Goal: Information Seeking & Learning: Learn about a topic

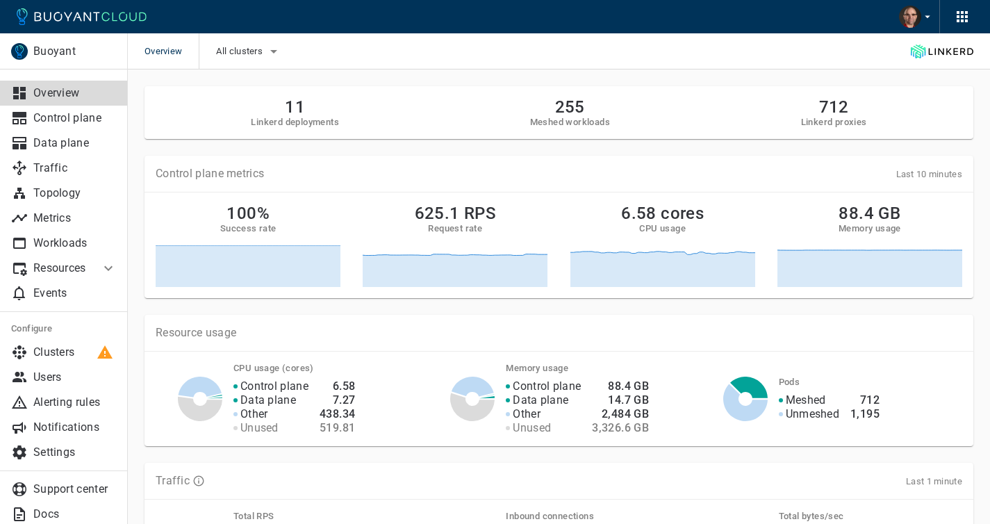
click at [84, 263] on p "Resources" at bounding box center [61, 268] width 56 height 14
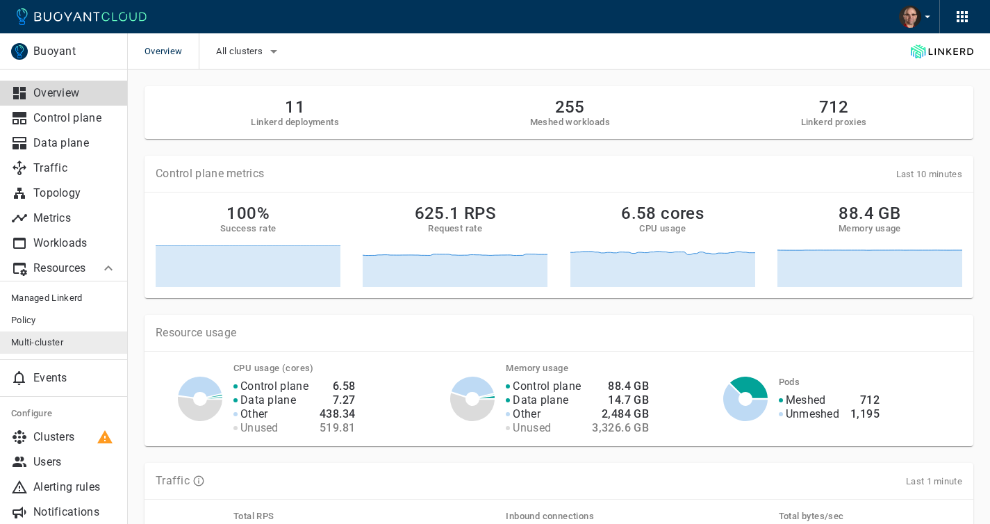
click at [43, 340] on span "Multi-cluster" at bounding box center [64, 342] width 106 height 11
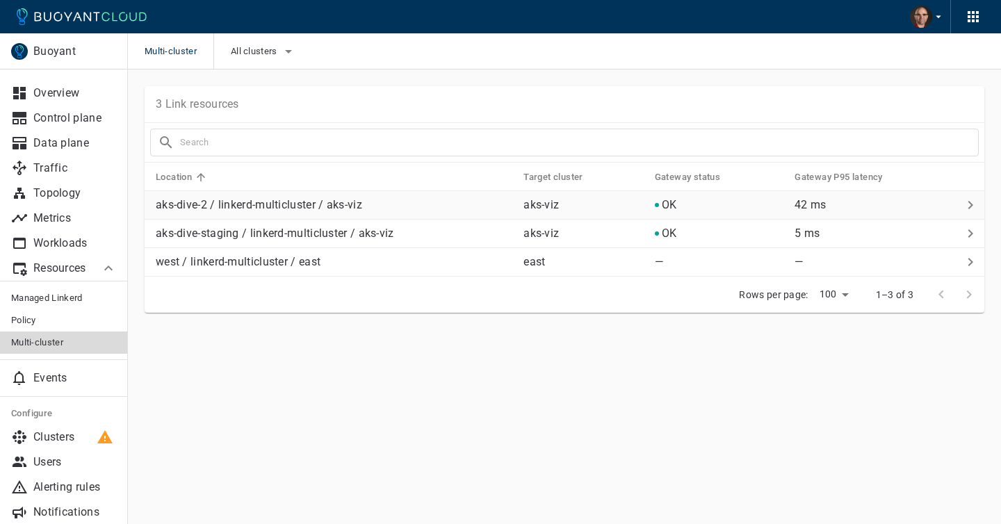
click at [229, 208] on p "aks-dive-2 / linkerd-multicluster / aks-viz" at bounding box center [334, 205] width 356 height 14
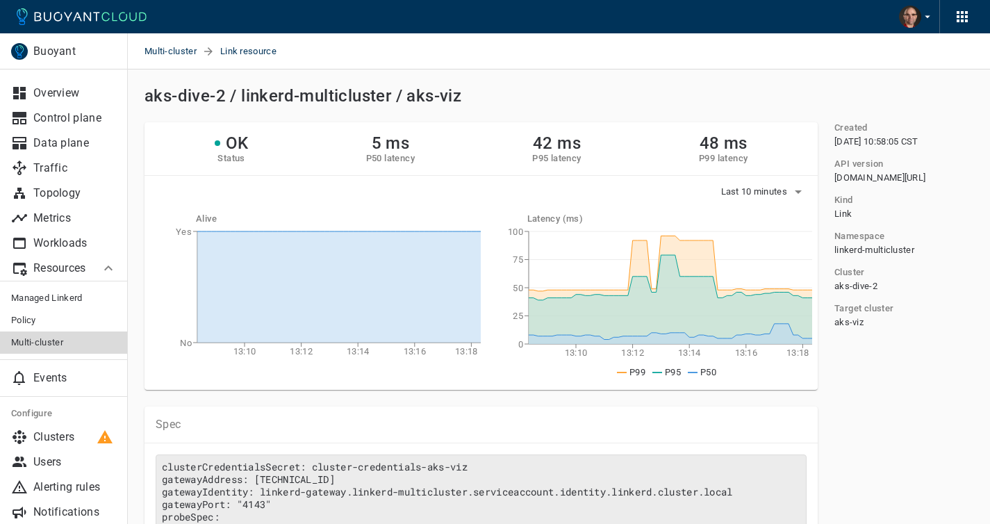
scroll to position [163, 0]
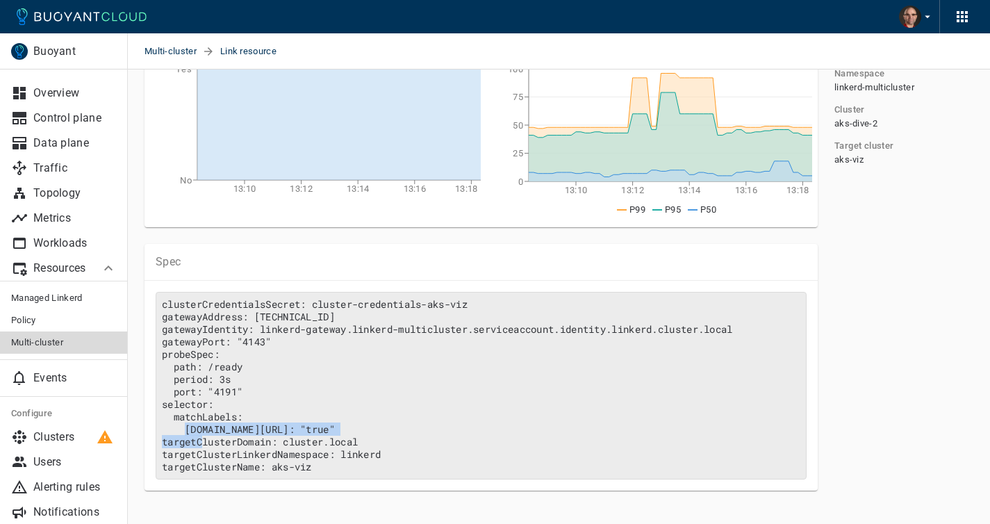
drag, startPoint x: 187, startPoint y: 430, endPoint x: 424, endPoint y: 429, distance: 237.0
click at [416, 430] on pre "clusterCredentialsSecret: cluster-credentials-aks-viz gatewayAddress: [TECHNICA…" at bounding box center [481, 386] width 651 height 188
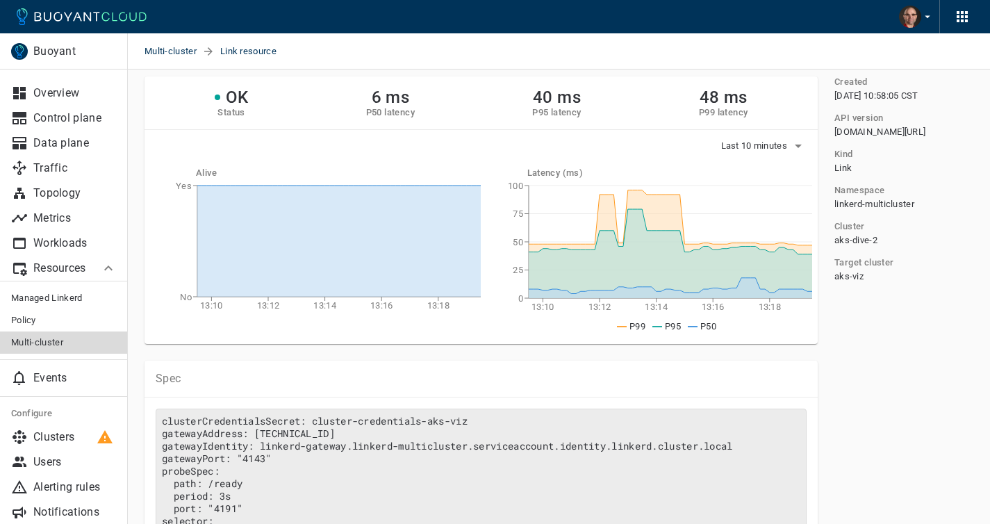
scroll to position [195, 0]
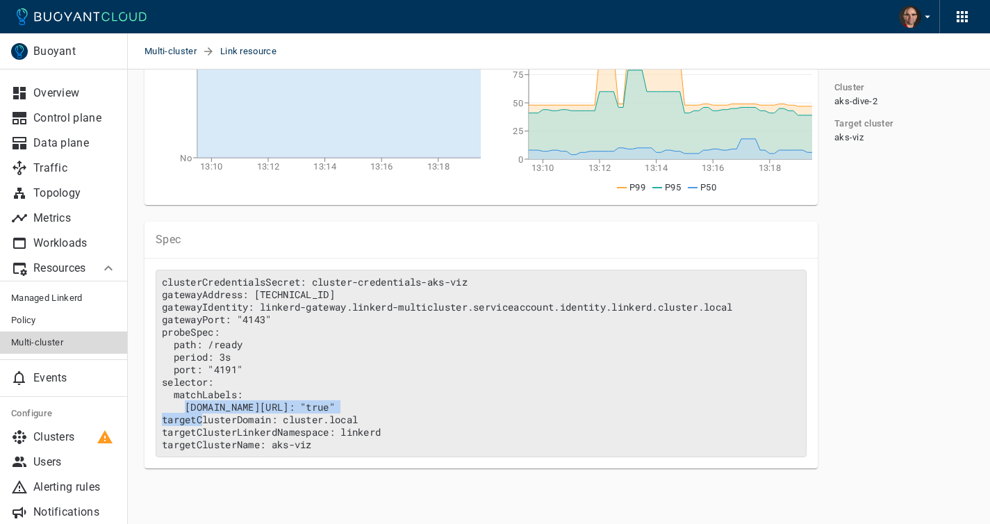
click at [396, 397] on pre "clusterCredentialsSecret: cluster-credentials-aks-viz gatewayAddress: [TECHNICA…" at bounding box center [481, 364] width 651 height 188
drag, startPoint x: 387, startPoint y: 400, endPoint x: 149, endPoint y: 373, distance: 239.1
click at [149, 373] on div "clusterCredentialsSecret: cluster-credentials-aks-viz gatewayAddress: [TECHNICA…" at bounding box center [481, 363] width 673 height 210
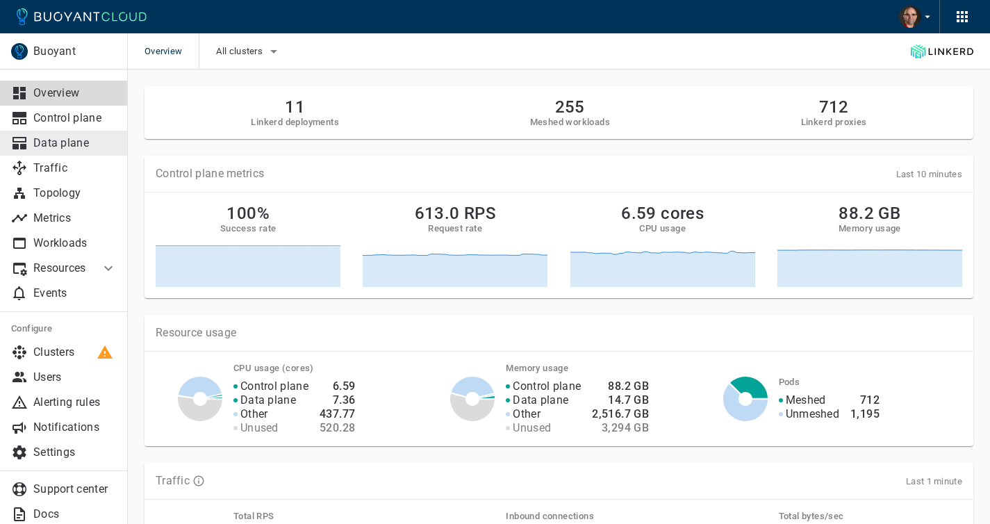
click at [59, 148] on p "Data plane" at bounding box center [74, 143] width 83 height 14
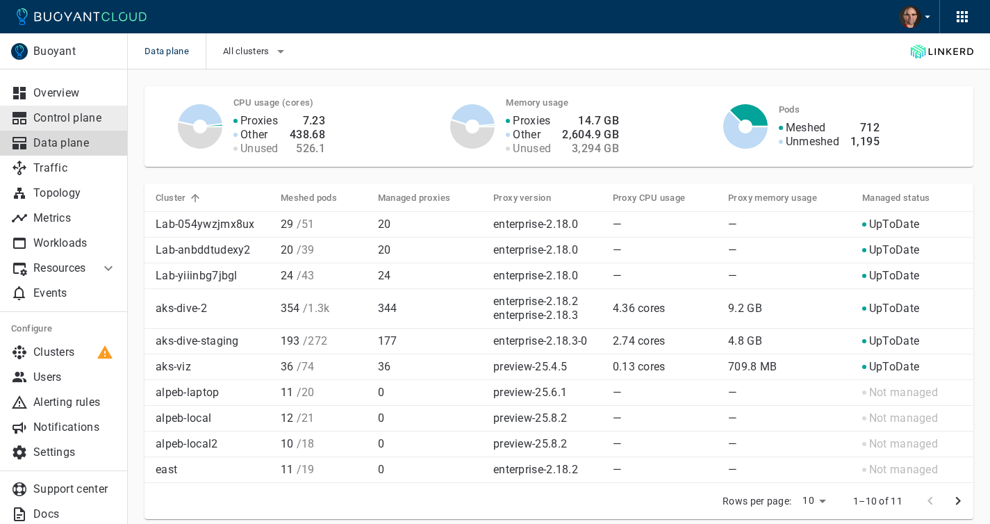
click at [88, 120] on p "Control plane" at bounding box center [74, 118] width 83 height 14
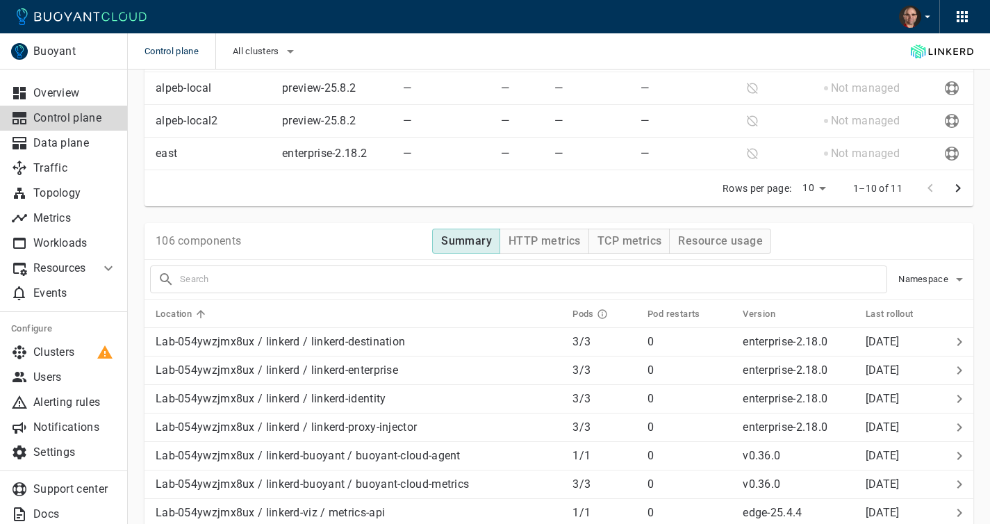
scroll to position [605, 0]
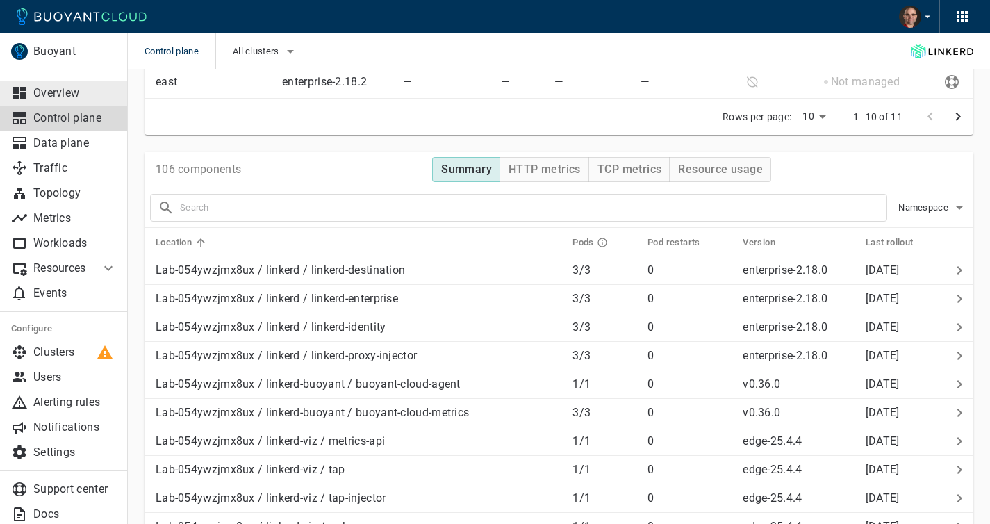
click at [58, 93] on p "Overview" at bounding box center [74, 93] width 83 height 14
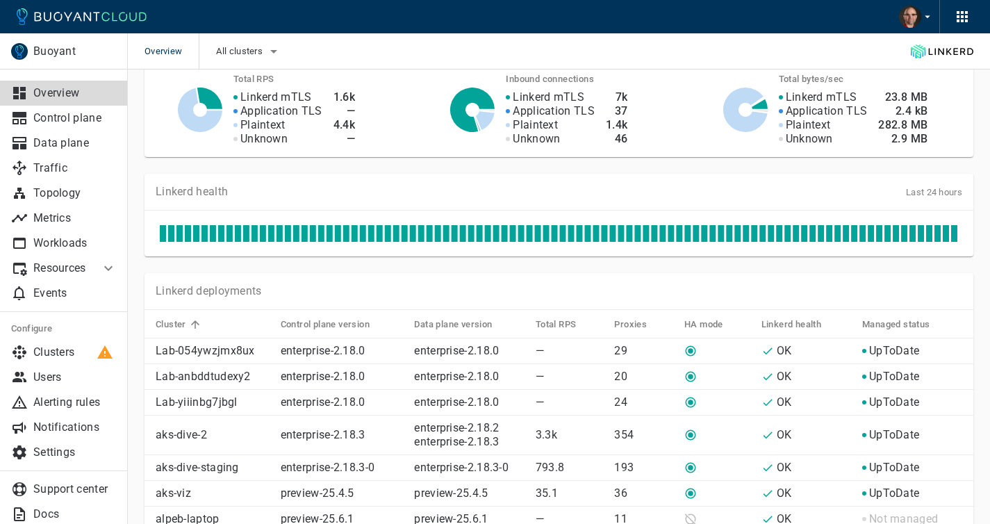
scroll to position [593, 0]
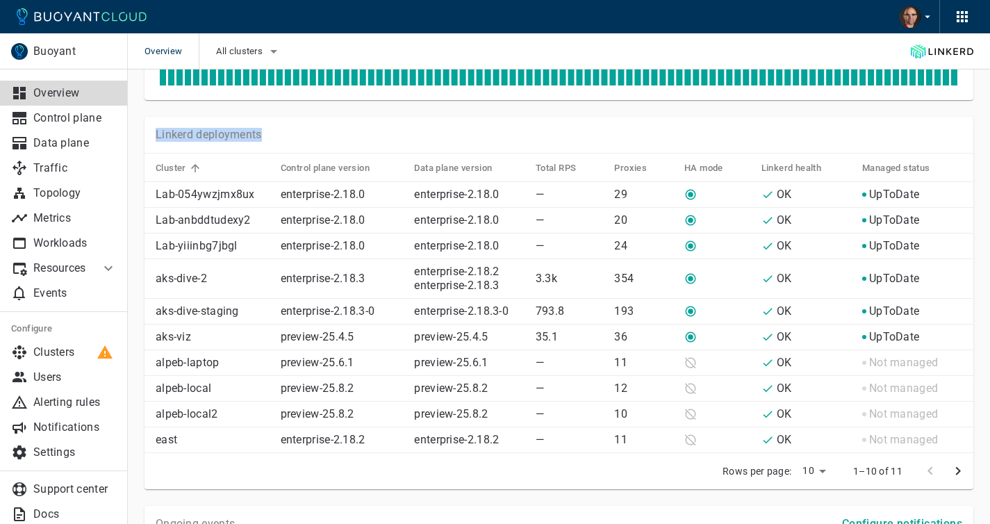
drag, startPoint x: 153, startPoint y: 134, endPoint x: 284, endPoint y: 139, distance: 131.4
click at [284, 139] on div "Linkerd deployments" at bounding box center [559, 135] width 829 height 37
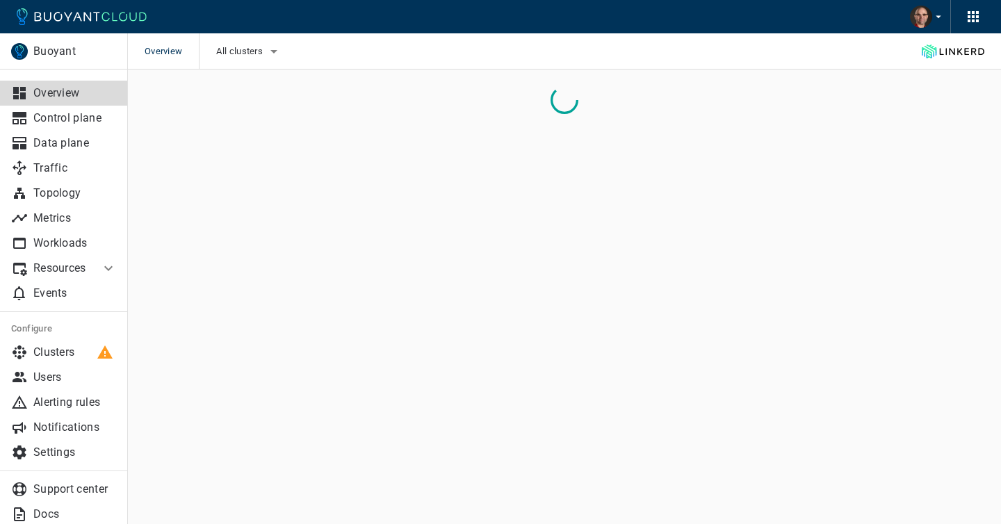
click at [90, 270] on li "Resources" at bounding box center [50, 268] width 100 height 25
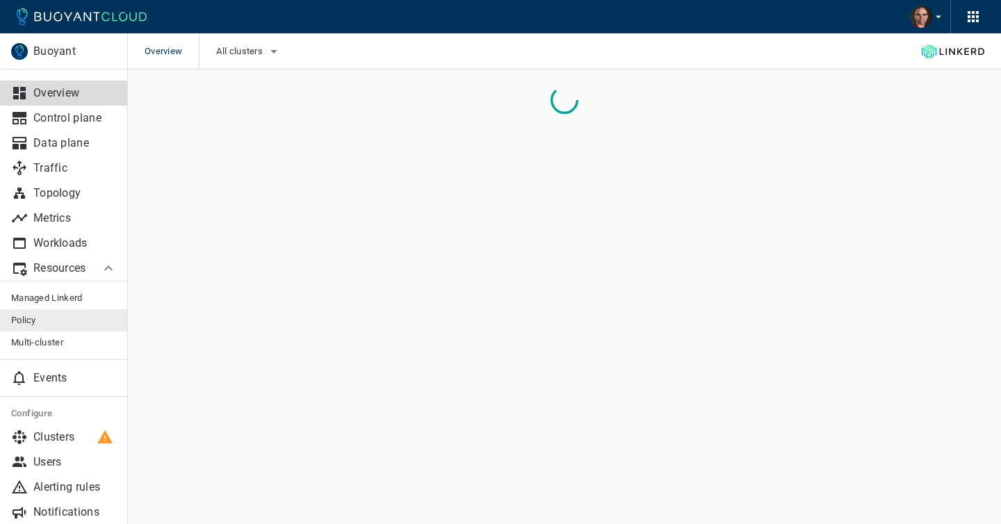
click at [56, 320] on span "Policy" at bounding box center [64, 320] width 106 height 11
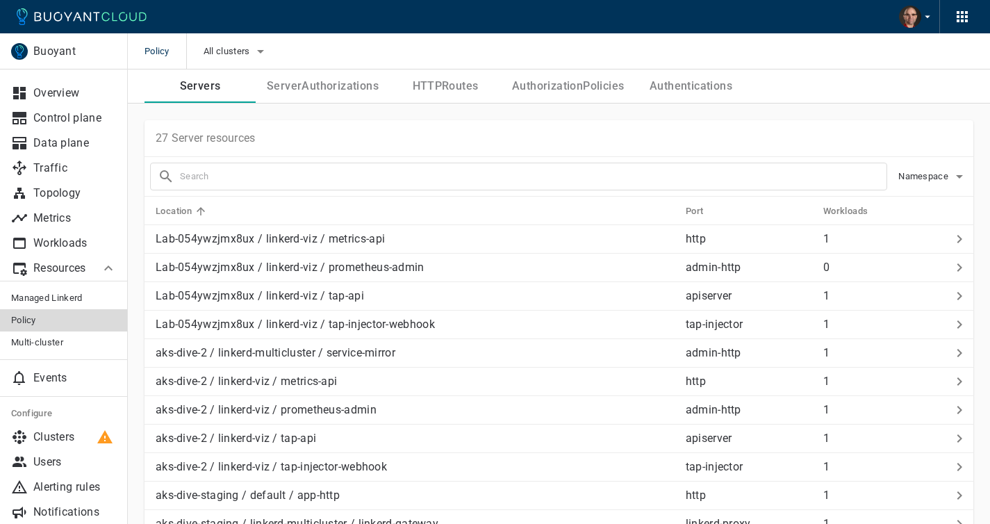
click at [436, 82] on button "HTTPRoutes" at bounding box center [445, 85] width 111 height 33
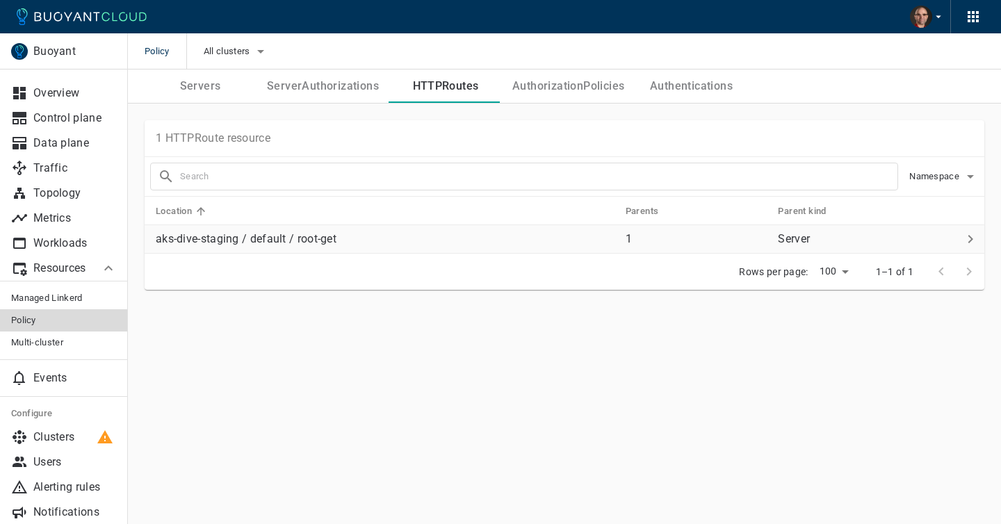
click at [305, 235] on p "aks-dive-staging / default / root-get" at bounding box center [385, 239] width 459 height 14
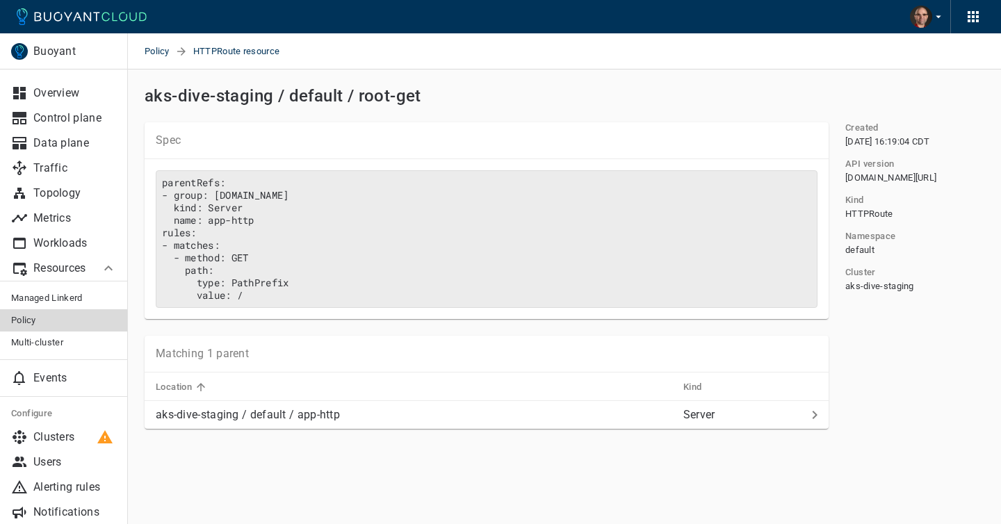
click at [238, 206] on pre "parentRefs: - group: [DOMAIN_NAME] kind: Server name: app-http rules: - matches…" at bounding box center [487, 239] width 662 height 138
drag, startPoint x: 174, startPoint y: 231, endPoint x: 290, endPoint y: 309, distance: 139.3
click at [289, 308] on pre "parentRefs: - group: [DOMAIN_NAME] kind: Server name: app-http rules: - matches…" at bounding box center [487, 239] width 662 height 138
click at [297, 297] on pre "parentRefs: - group: [DOMAIN_NAME] kind: Server name: app-http rules: - matches…" at bounding box center [487, 239] width 662 height 138
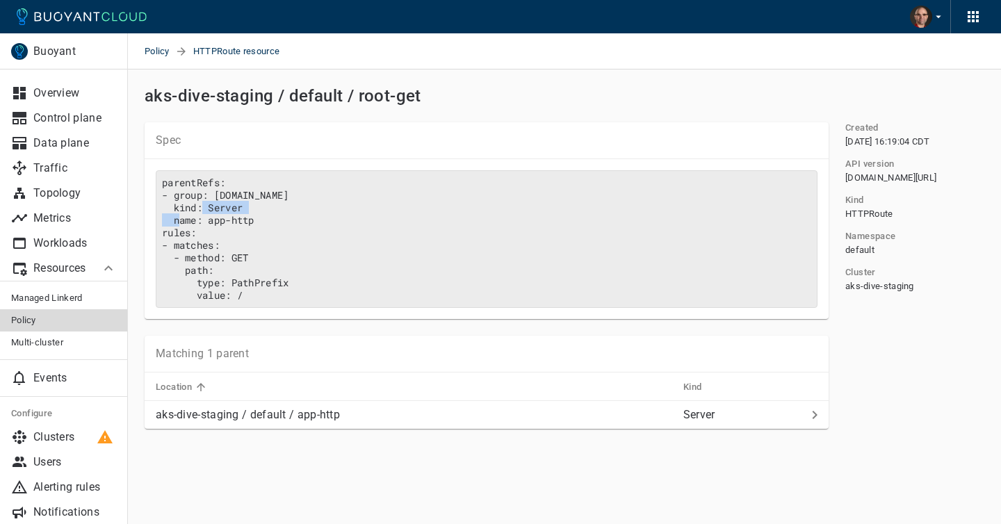
drag, startPoint x: 181, startPoint y: 202, endPoint x: 340, endPoint y: 206, distance: 159.9
click at [336, 206] on pre "parentRefs: - group: [DOMAIN_NAME] kind: Server name: app-http rules: - matches…" at bounding box center [487, 239] width 662 height 138
click at [340, 206] on pre "parentRefs: - group: [DOMAIN_NAME] kind: Server name: app-http rules: - matches…" at bounding box center [487, 239] width 662 height 138
click at [283, 422] on p "aks-dive-staging / default / app-http" at bounding box center [414, 415] width 516 height 14
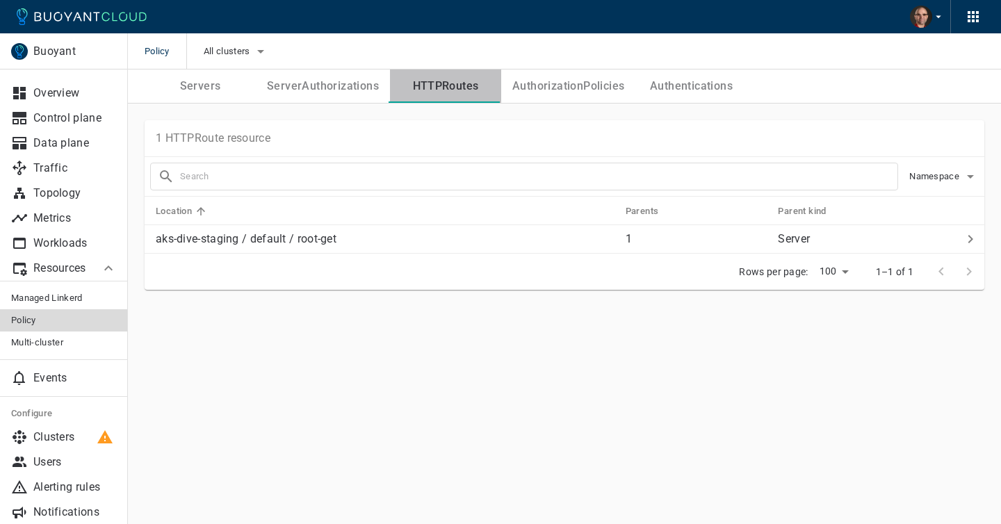
click at [447, 88] on button "HTTPRoutes" at bounding box center [445, 85] width 111 height 33
click at [322, 82] on button "ServerAuthorizations" at bounding box center [323, 85] width 134 height 33
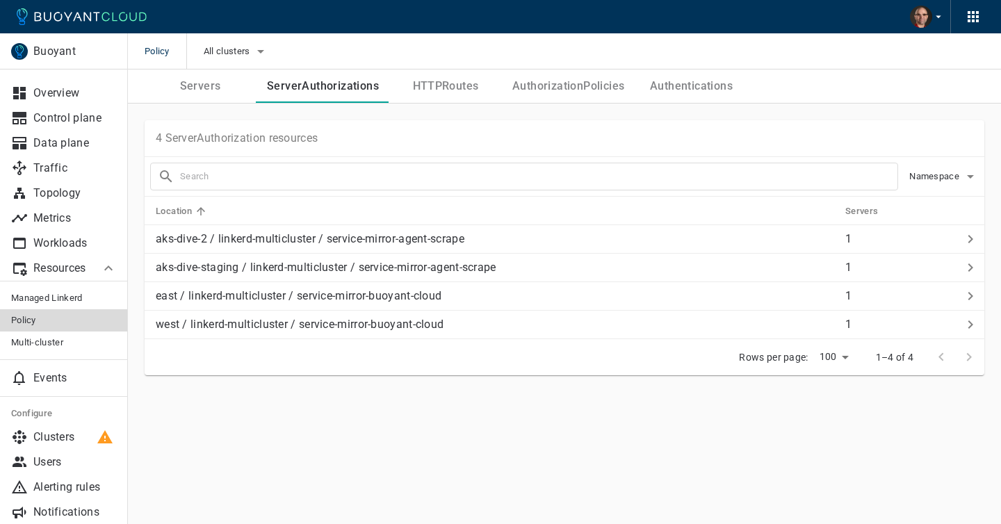
click at [222, 89] on button "Servers" at bounding box center [200, 85] width 111 height 33
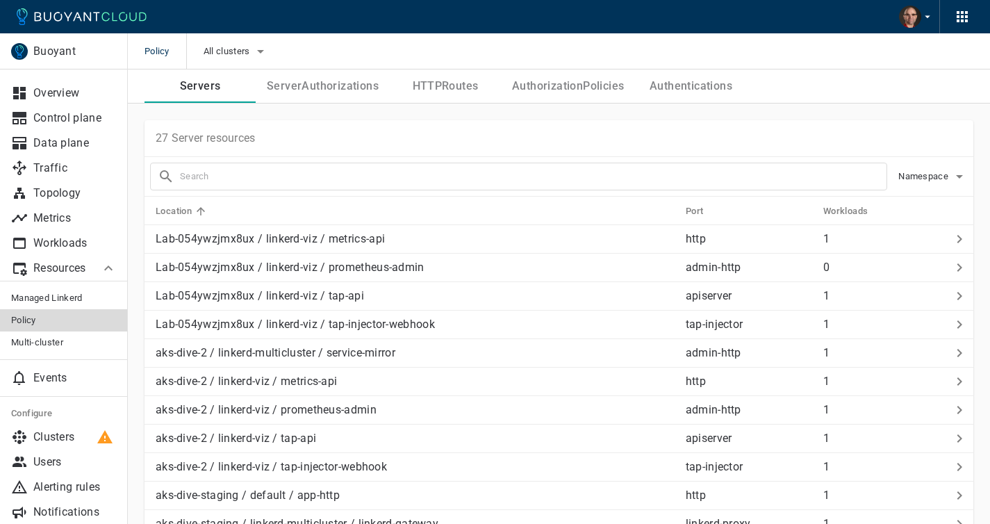
click at [307, 84] on button "ServerAuthorizations" at bounding box center [323, 85] width 134 height 33
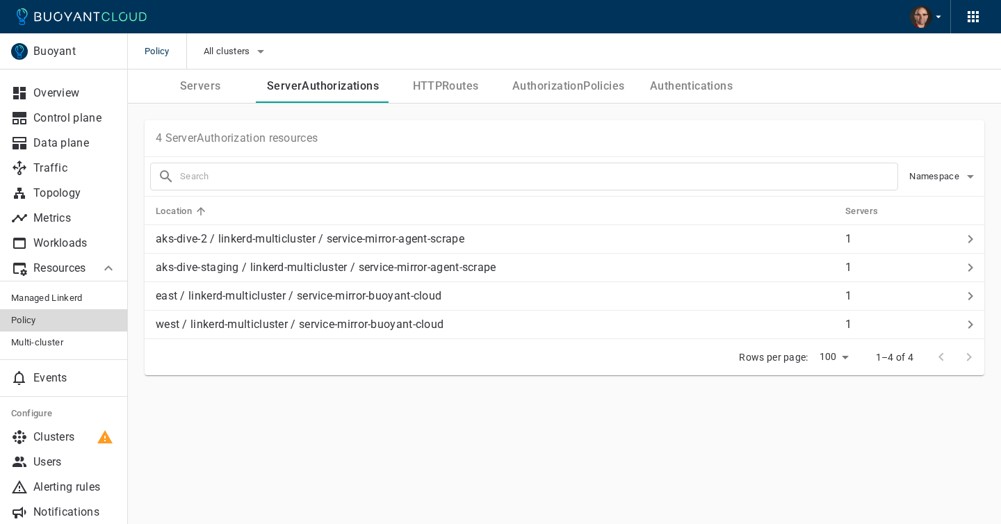
click at [568, 86] on button "AuthorizationPolicies" at bounding box center [568, 85] width 134 height 33
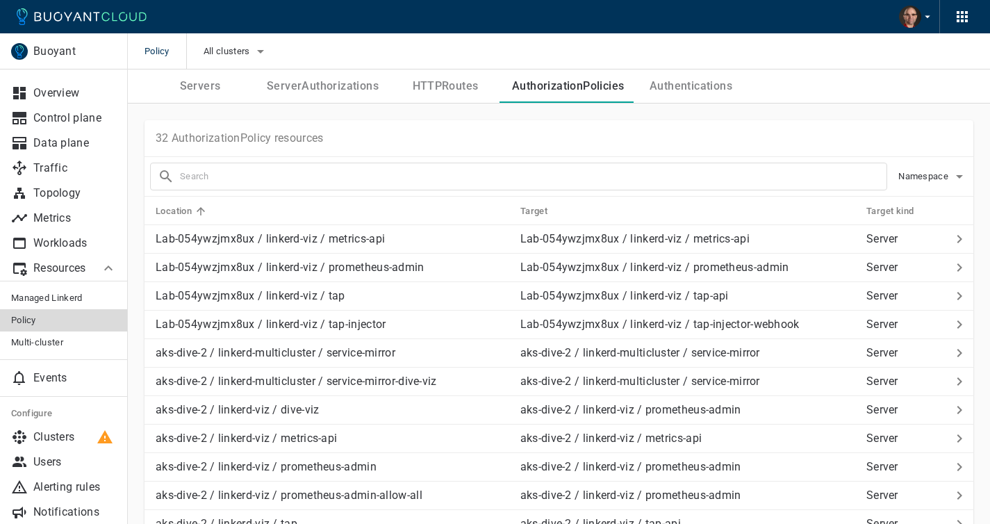
click at [684, 88] on button "Authentications" at bounding box center [690, 85] width 111 height 33
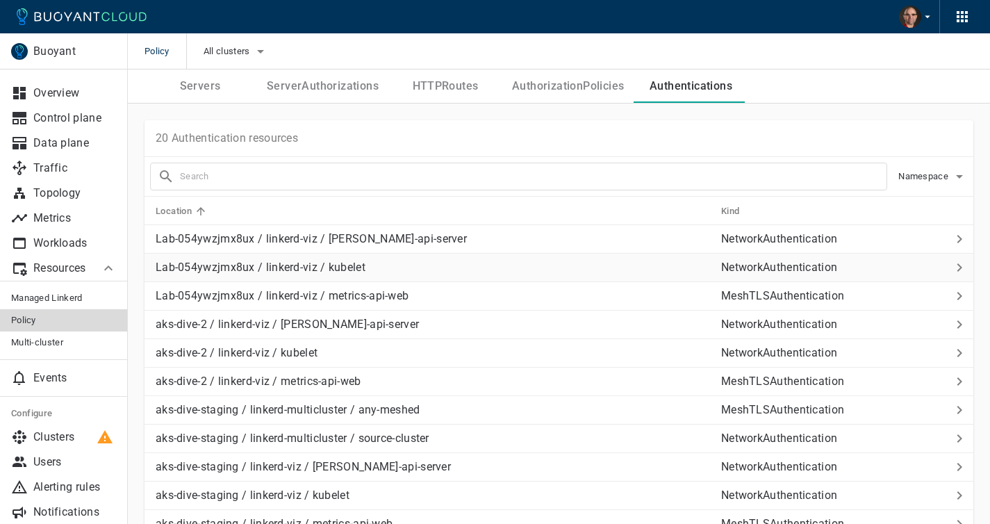
click at [345, 268] on p "Lab-054ywzjmx8ux / linkerd-viz / kubelet" at bounding box center [433, 268] width 555 height 14
click at [432, 88] on button "HTTPRoutes" at bounding box center [445, 85] width 111 height 33
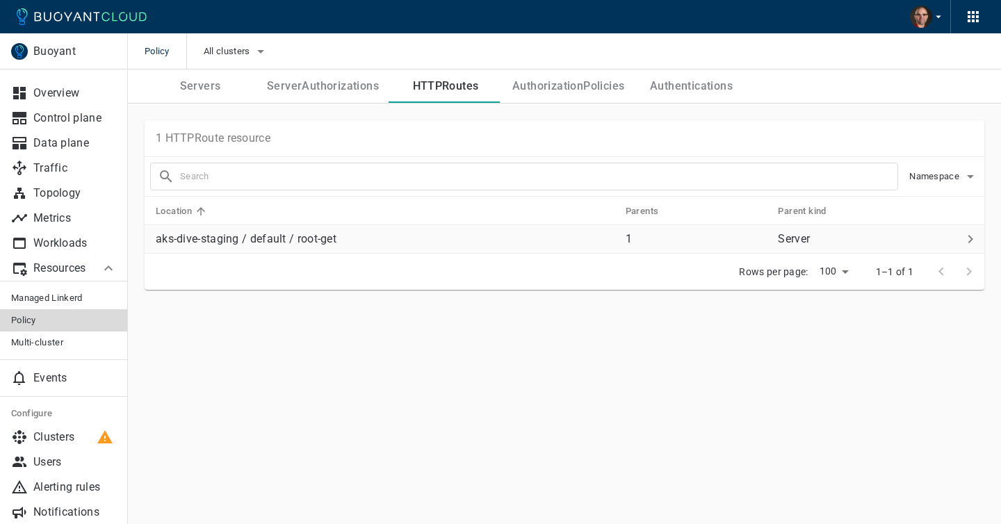
click at [424, 236] on p "aks-dive-staging / default / root-get" at bounding box center [385, 239] width 459 height 14
click at [308, 90] on button "ServerAuthorizations" at bounding box center [323, 85] width 134 height 33
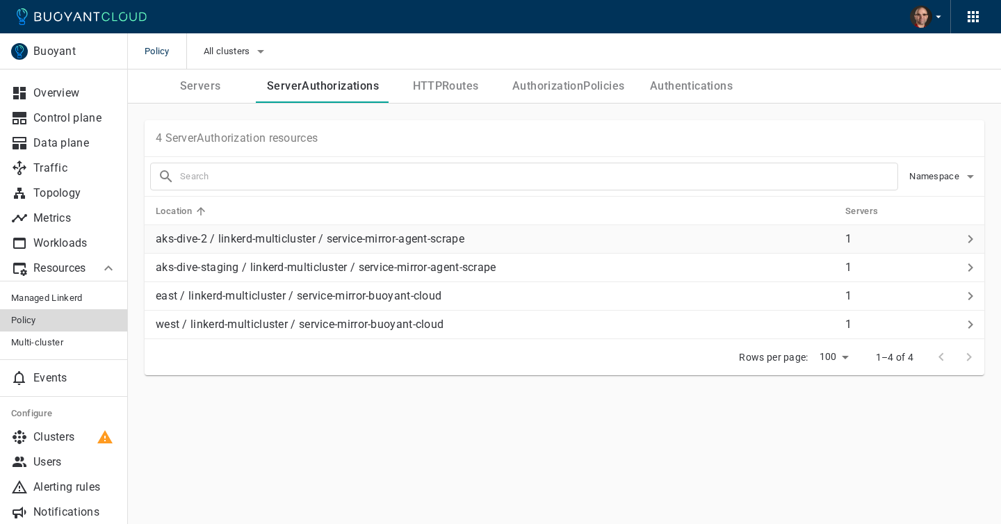
click at [357, 249] on td "aks-dive-2 / linkerd-multicluster / service-mirror-agent-scrape" at bounding box center [489, 239] width 689 height 28
click at [55, 345] on span "Multi-cluster" at bounding box center [64, 342] width 106 height 11
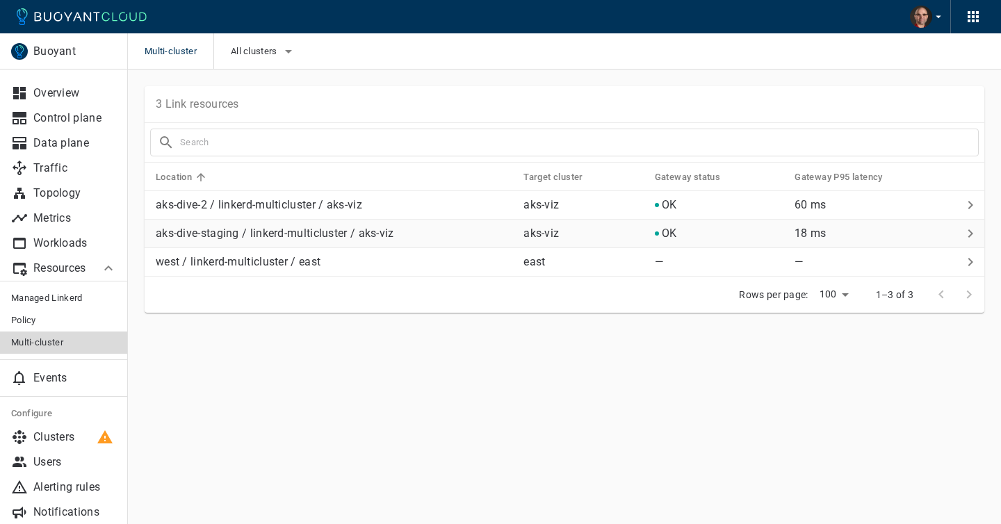
click at [276, 224] on td "aks-dive-staging / linkerd-multicluster / aks-viz" at bounding box center [329, 234] width 368 height 28
click at [74, 298] on span "Managed Linkerd" at bounding box center [64, 298] width 106 height 11
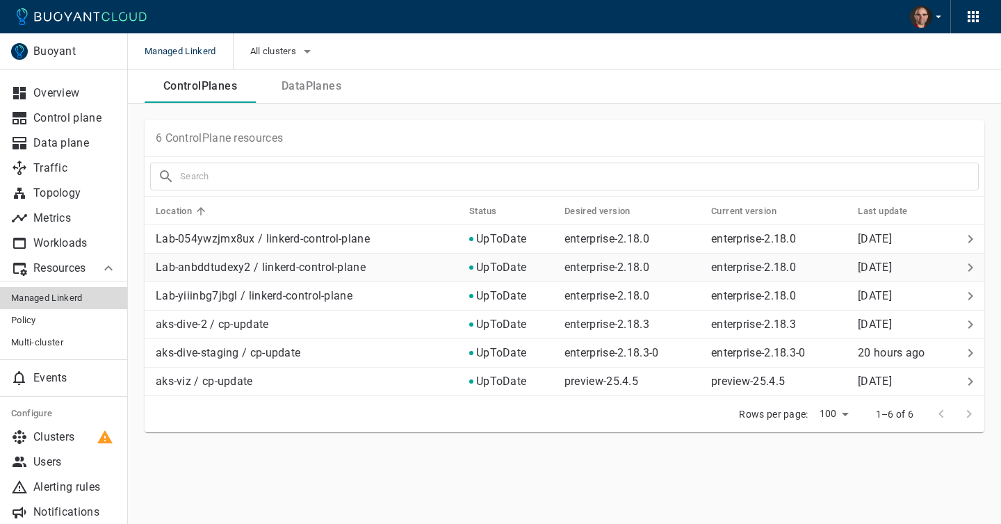
click at [319, 271] on p "Lab-anbddtudexy2 / linkerd-control-plane" at bounding box center [307, 268] width 302 height 14
